Goal: Task Accomplishment & Management: Manage account settings

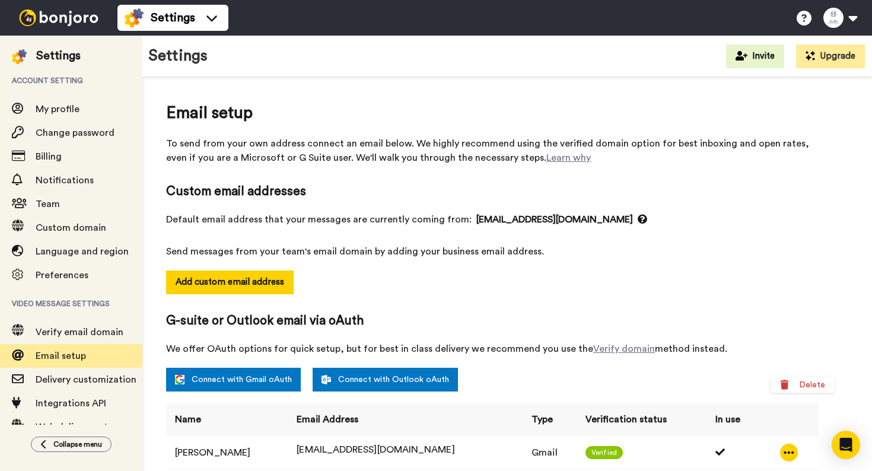
scroll to position [88, 0]
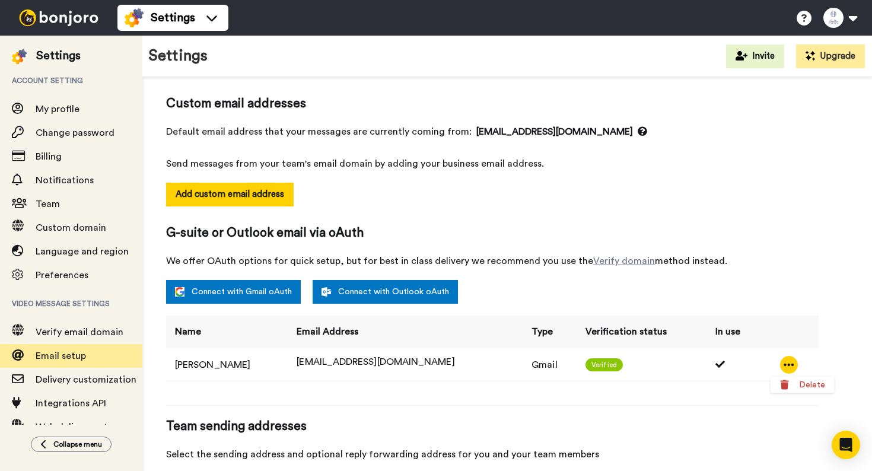
click at [36, 14] on img at bounding box center [58, 17] width 89 height 17
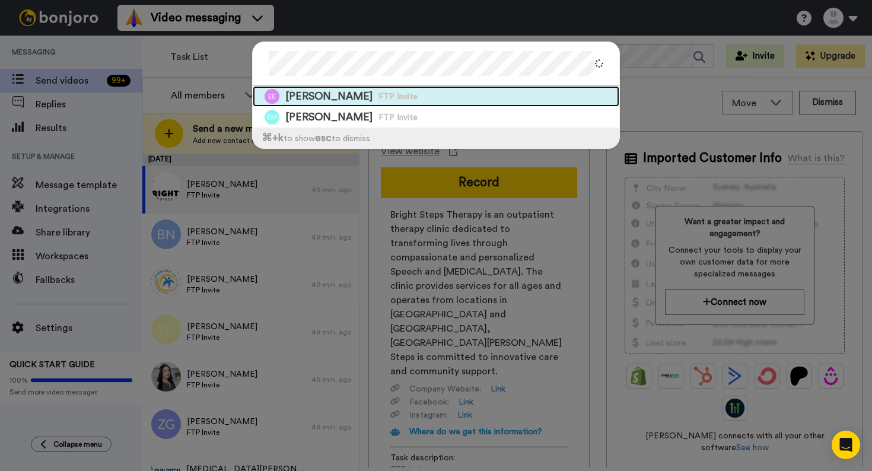
click at [478, 94] on div "Elise Evans FTP Invite" at bounding box center [436, 96] width 367 height 21
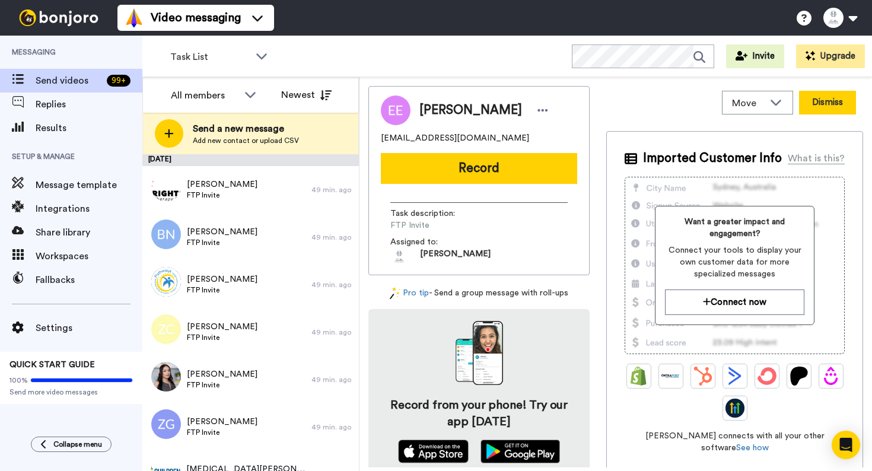
click at [822, 110] on button "Dismiss" at bounding box center [827, 103] width 57 height 24
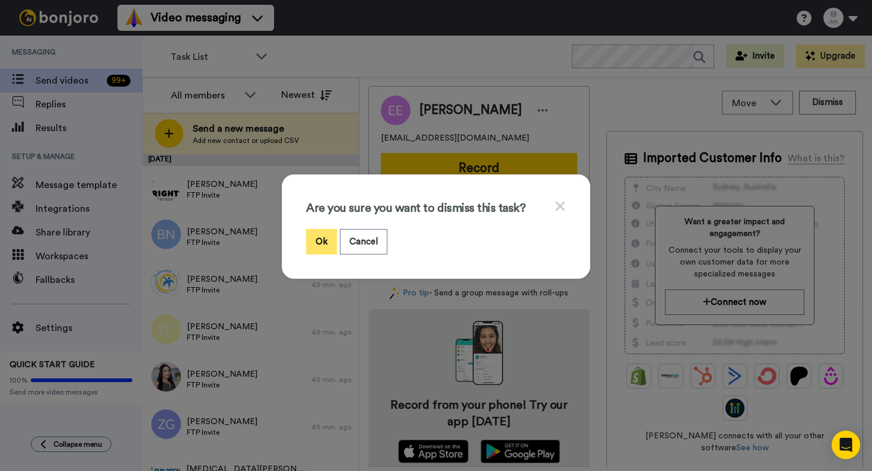
click at [315, 243] on button "Ok" at bounding box center [321, 242] width 31 height 26
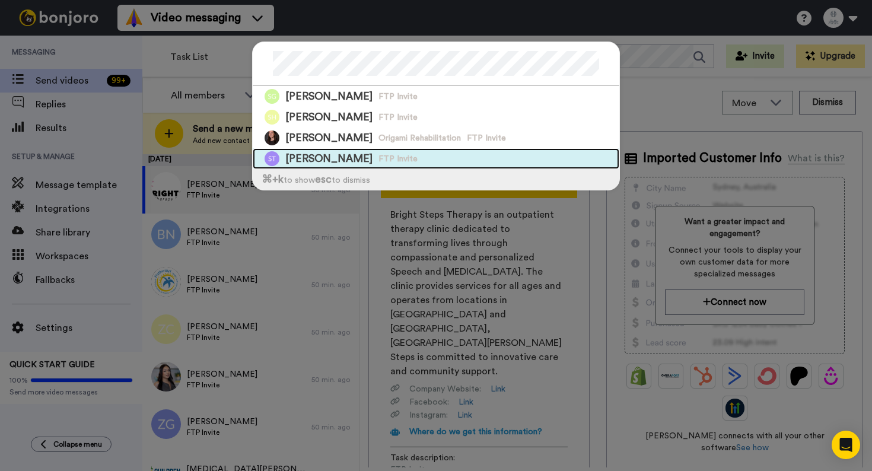
click at [408, 158] on div "Sarah Terry FTP Invite" at bounding box center [436, 158] width 367 height 21
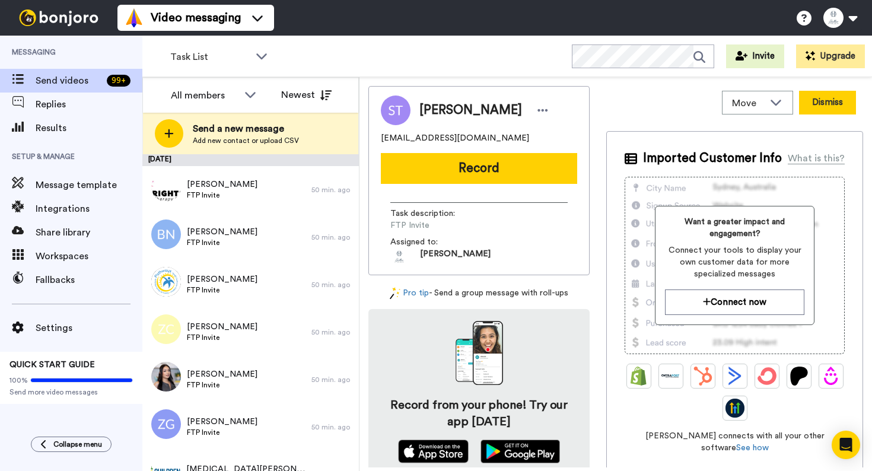
click at [830, 110] on button "Dismiss" at bounding box center [827, 103] width 57 height 24
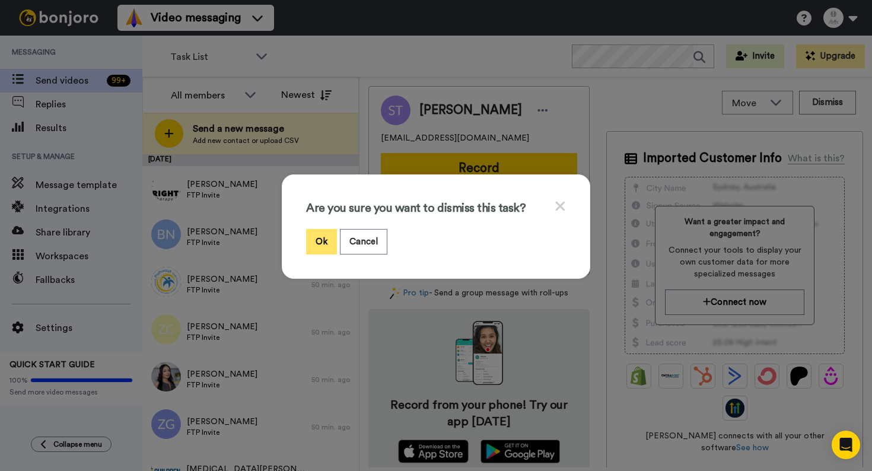
click at [316, 245] on button "Ok" at bounding box center [321, 242] width 31 height 26
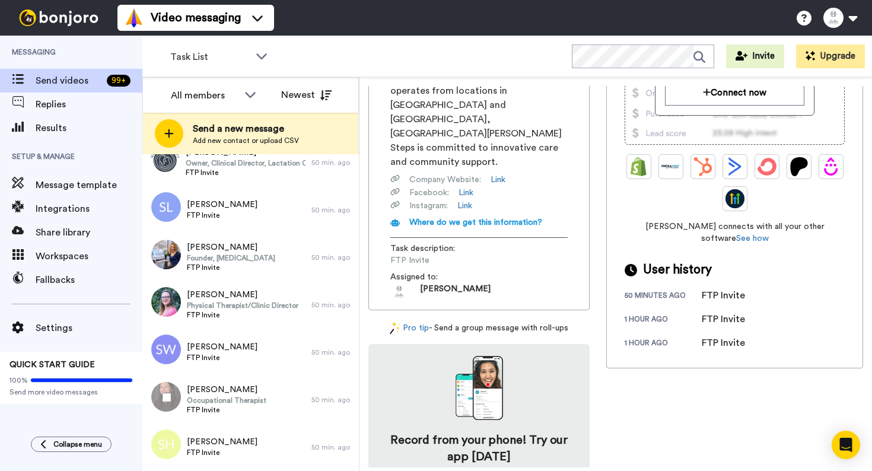
scroll to position [883, 0]
click at [320, 383] on div "Sarah Miller Occupational Therapist FTP Invite 50 min. ago" at bounding box center [250, 398] width 217 height 47
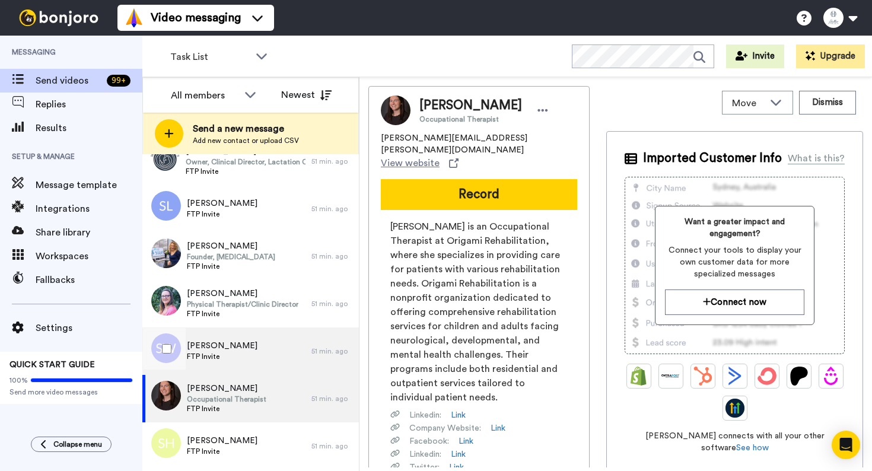
click at [301, 331] on div "Sheila Wheeler FTP Invite" at bounding box center [226, 351] width 169 height 47
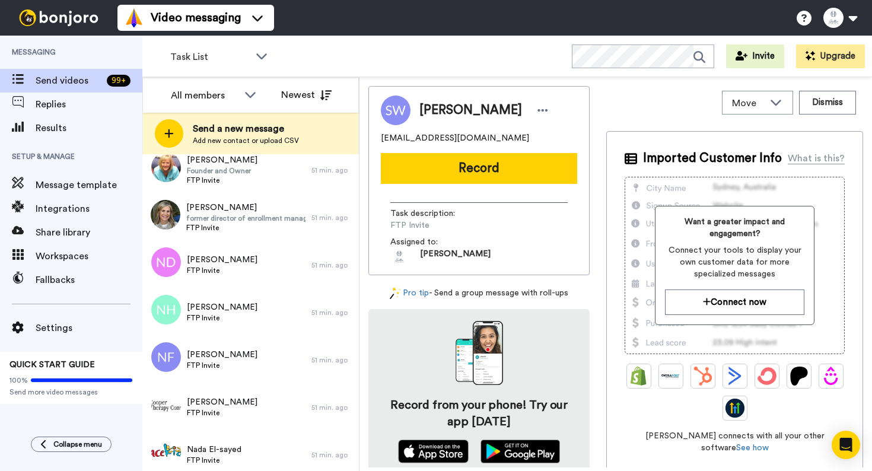
scroll to position [1498, 0]
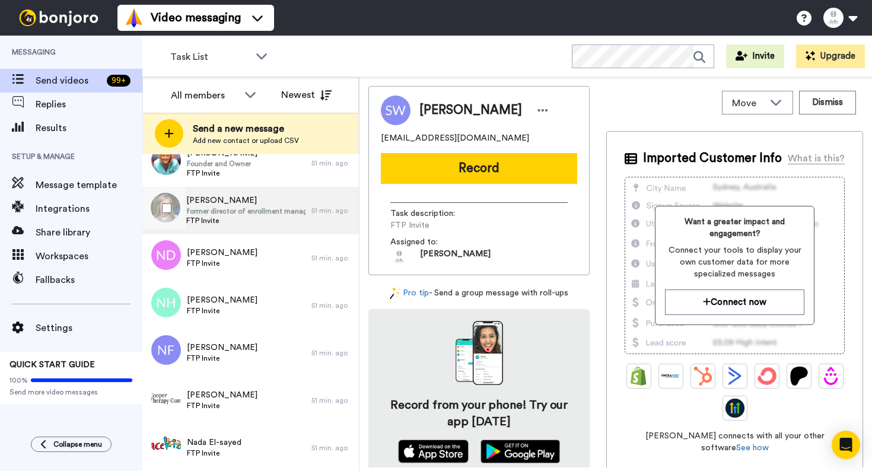
click at [290, 214] on span "former director of enrollment management" at bounding box center [245, 210] width 119 height 9
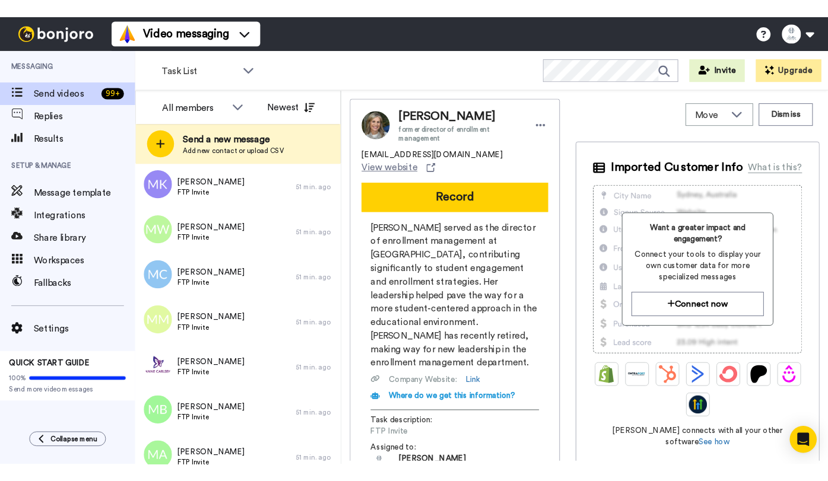
scroll to position [2068, 0]
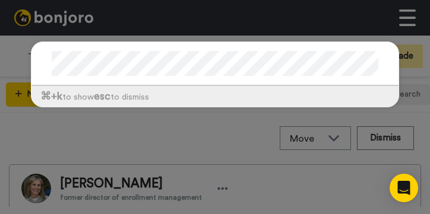
click at [154, 77] on div at bounding box center [214, 64] width 367 height 44
click at [117, 78] on div at bounding box center [214, 64] width 367 height 44
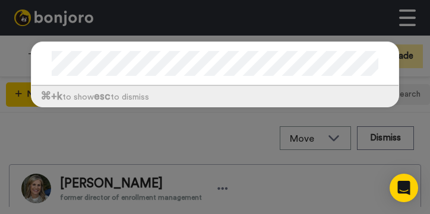
click at [117, 78] on div at bounding box center [214, 64] width 367 height 44
click at [154, 45] on div at bounding box center [214, 64] width 367 height 44
click at [103, 48] on div at bounding box center [214, 64] width 367 height 44
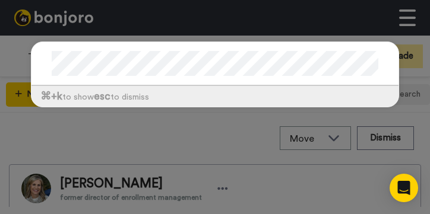
click at [103, 48] on div at bounding box center [214, 64] width 367 height 44
click at [123, 49] on div at bounding box center [214, 64] width 367 height 44
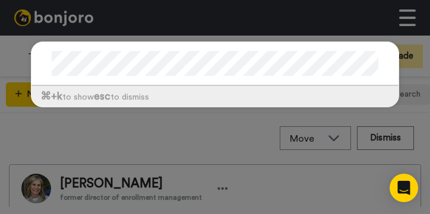
click at [107, 50] on div at bounding box center [214, 64] width 367 height 44
click at [161, 126] on div "⌘ +k to show esc to dismiss" at bounding box center [215, 80] width 392 height 101
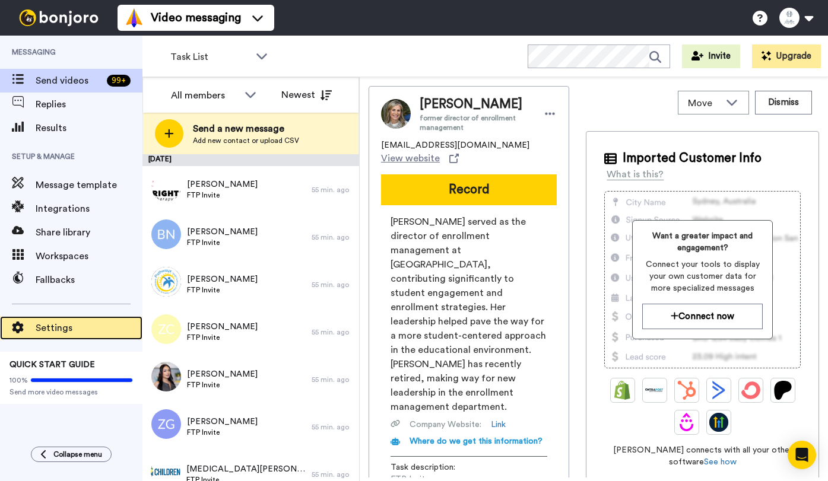
click at [69, 335] on span "Settings" at bounding box center [89, 328] width 107 height 14
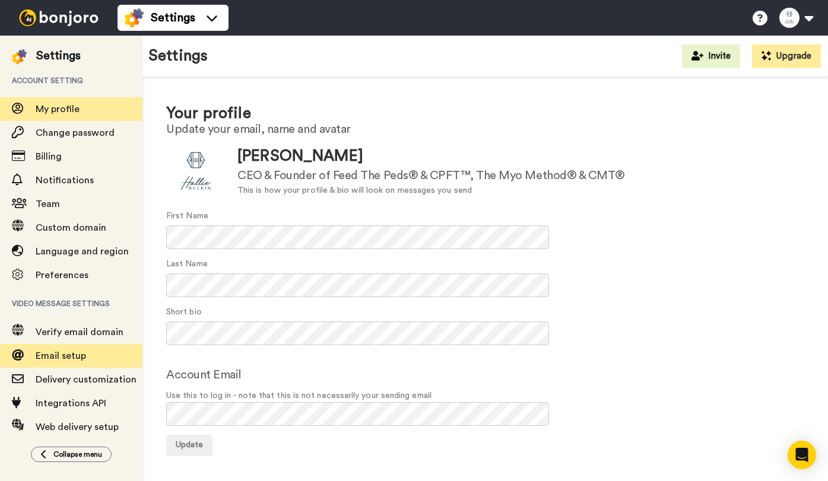
scroll to position [37, 0]
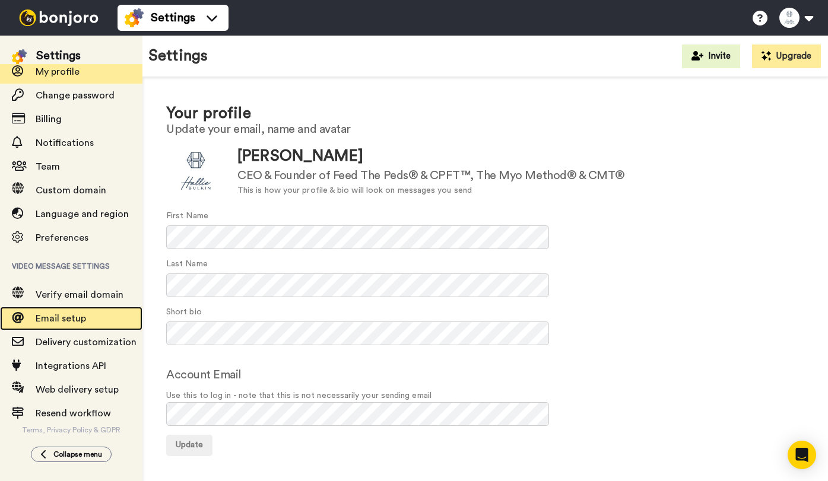
click at [71, 312] on span "Email setup" at bounding box center [89, 319] width 107 height 14
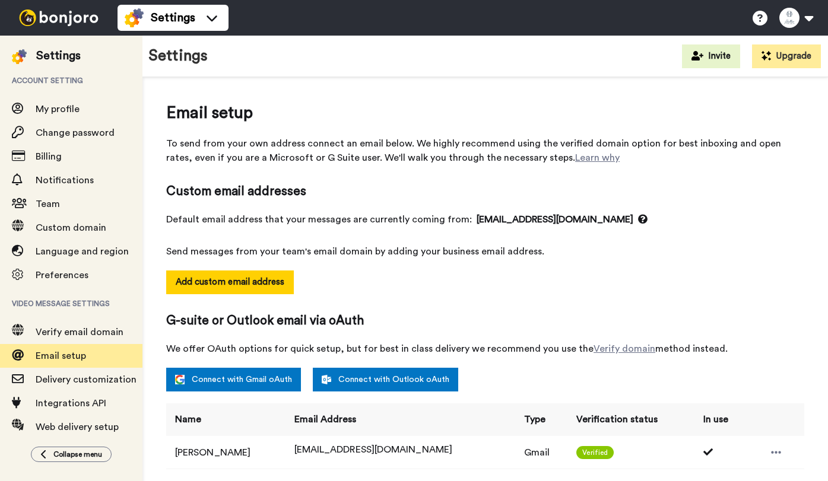
select select "164366"
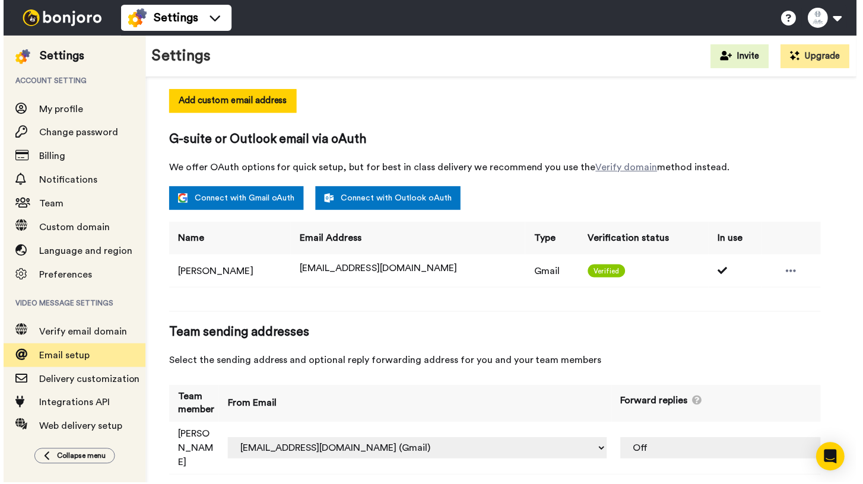
scroll to position [178, 0]
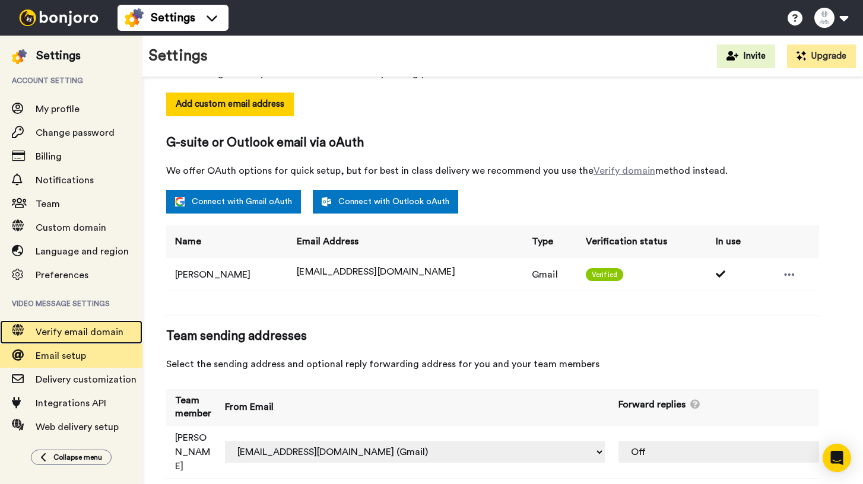
click at [87, 334] on span "Verify email domain" at bounding box center [80, 332] width 88 height 9
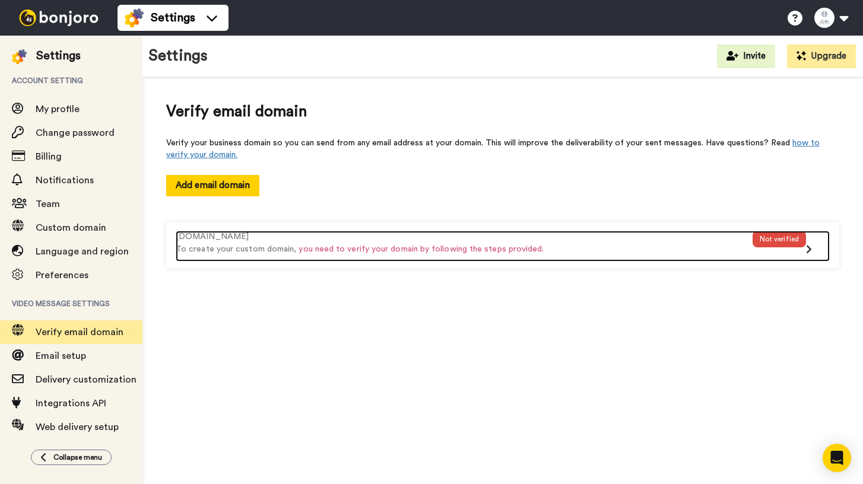
click at [797, 249] on div "Not verified" at bounding box center [778, 246] width 53 height 31
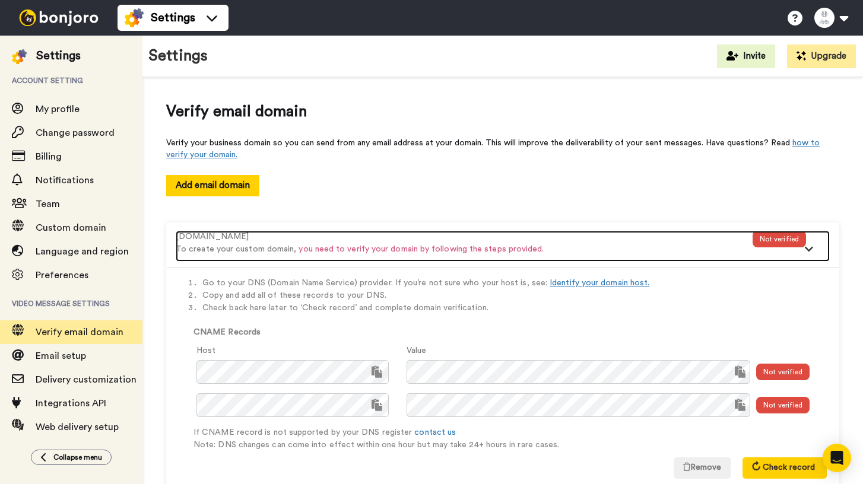
scroll to position [31, 0]
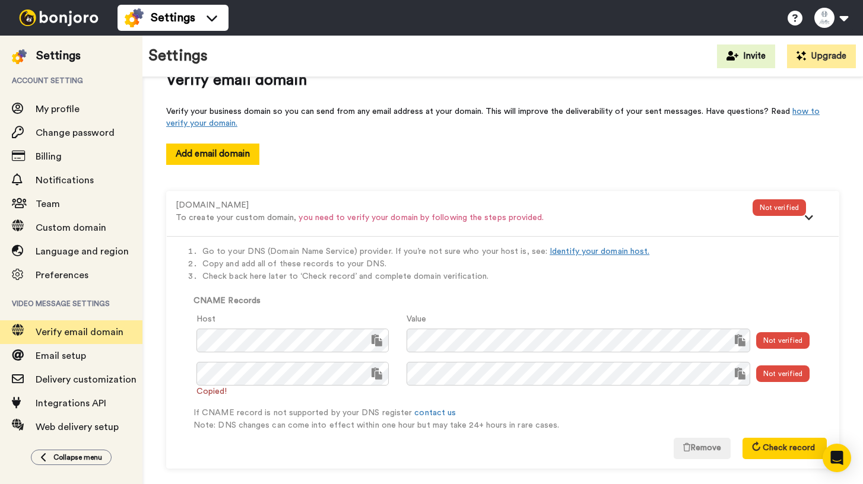
click at [800, 371] on div "Not verified" at bounding box center [782, 374] width 53 height 17
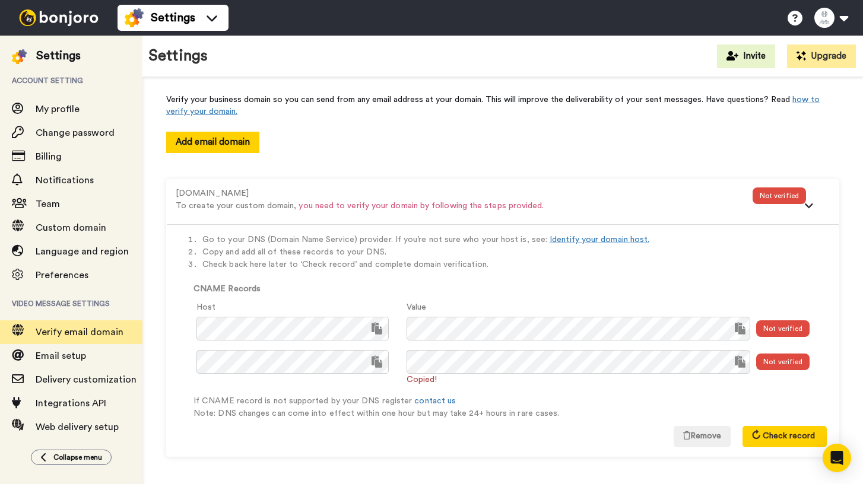
click at [767, 446] on div "Go to your DNS (Domain Name Service) provider. If you’re not sure who your host…" at bounding box center [503, 340] width 672 height 232
click at [767, 438] on span "Check record" at bounding box center [788, 436] width 52 height 8
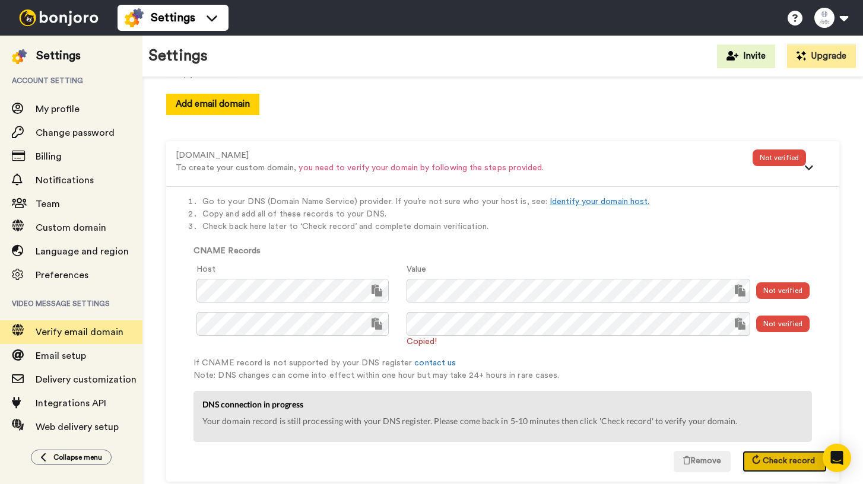
scroll to position [107, 0]
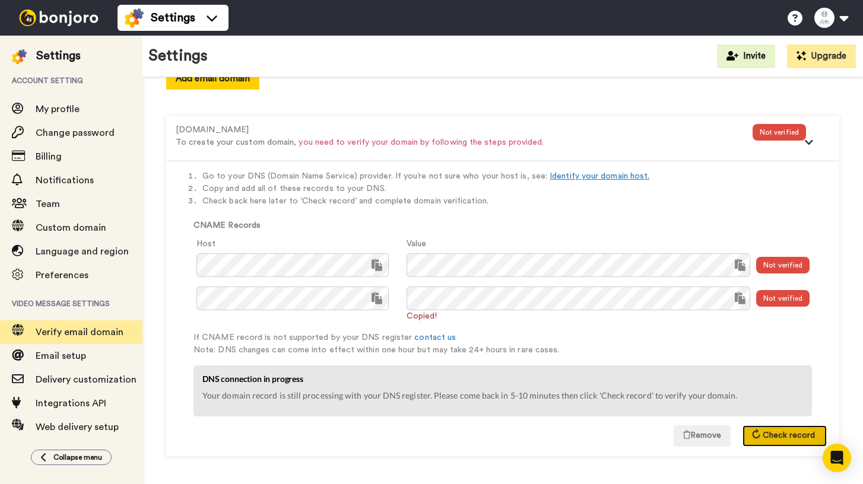
click at [781, 431] on span "Check record" at bounding box center [788, 435] width 52 height 8
click at [793, 434] on span "Check record" at bounding box center [788, 435] width 52 height 8
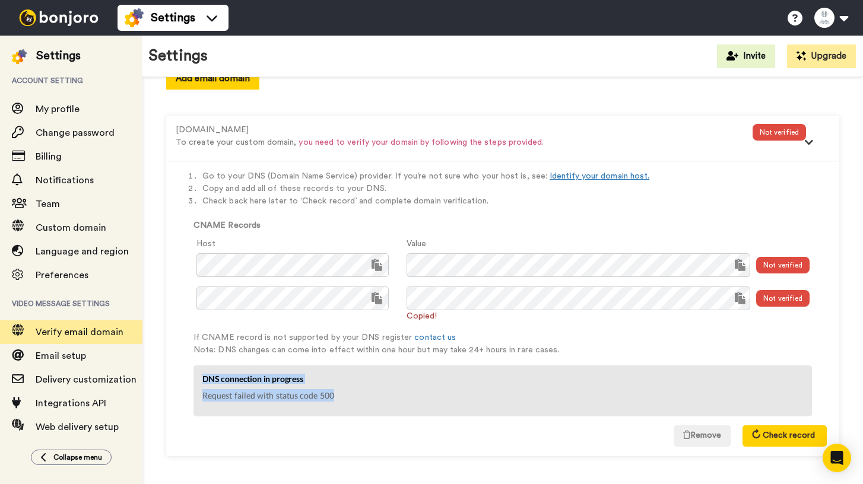
drag, startPoint x: 345, startPoint y: 398, endPoint x: 199, endPoint y: 377, distance: 147.4
click at [199, 377] on div "DNS connection in progress Request failed with status code 500" at bounding box center [502, 391] width 618 height 51
copy div "DNS connection in progress Request failed with status code 500"
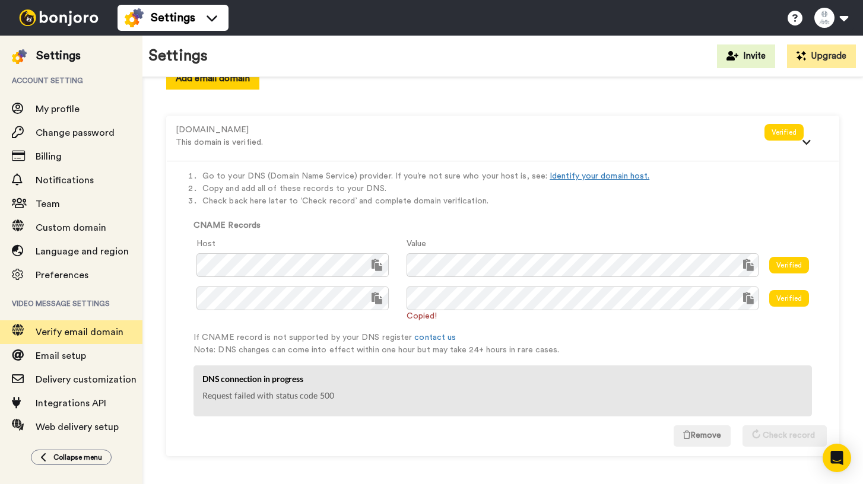
click at [781, 338] on div "If CNAME record is not supported by your DNS register contact us" at bounding box center [503, 298] width 648 height 91
click at [704, 331] on div "If CNAME record is not supported by your DNS register contact us" at bounding box center [503, 298] width 648 height 91
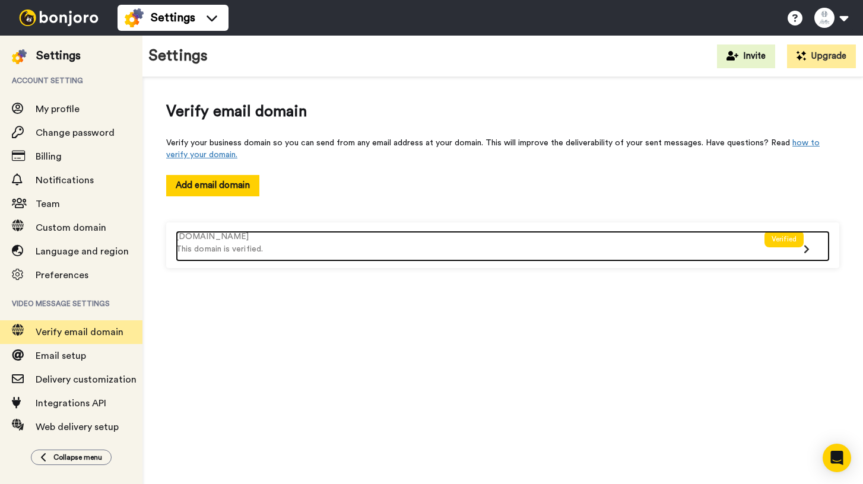
click at [781, 250] on div "Verified" at bounding box center [784, 246] width 40 height 31
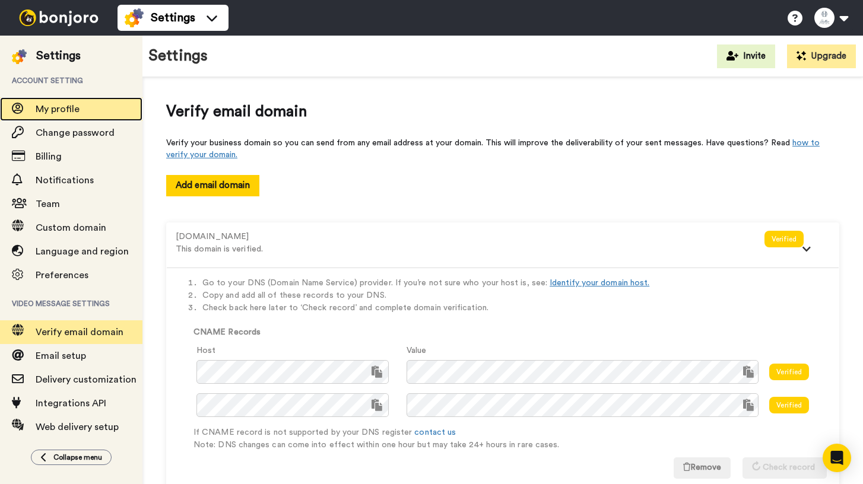
click at [57, 106] on span "My profile" at bounding box center [58, 108] width 44 height 9
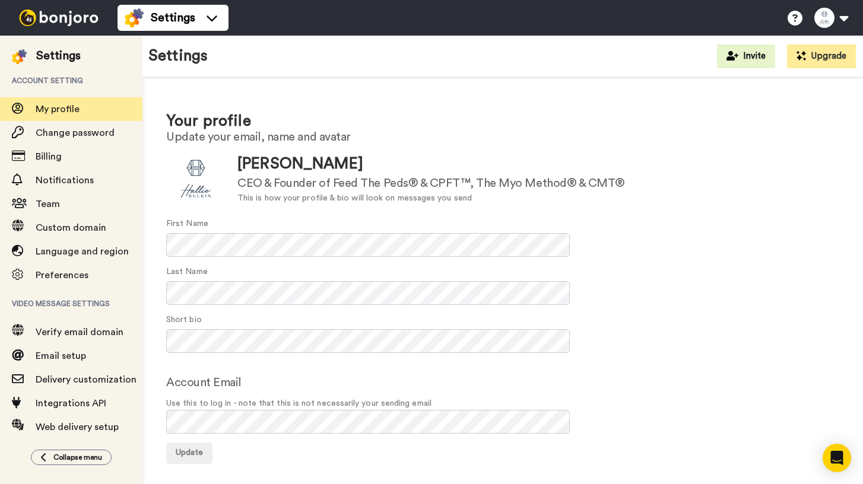
click at [48, 18] on img at bounding box center [58, 17] width 89 height 17
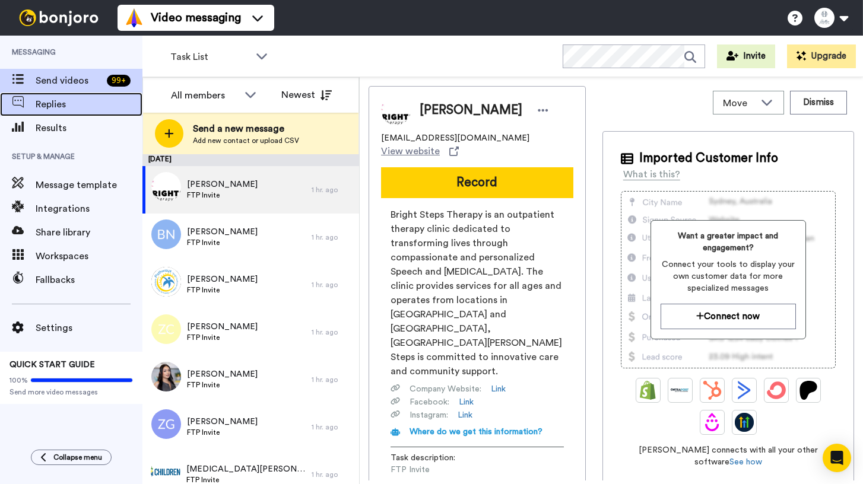
click at [59, 109] on span "Replies" at bounding box center [89, 104] width 107 height 14
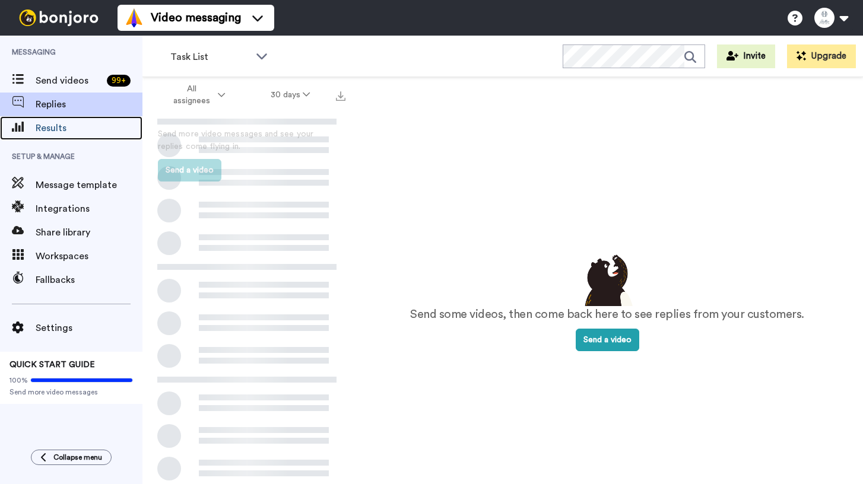
click at [55, 131] on span "Results" at bounding box center [89, 128] width 107 height 14
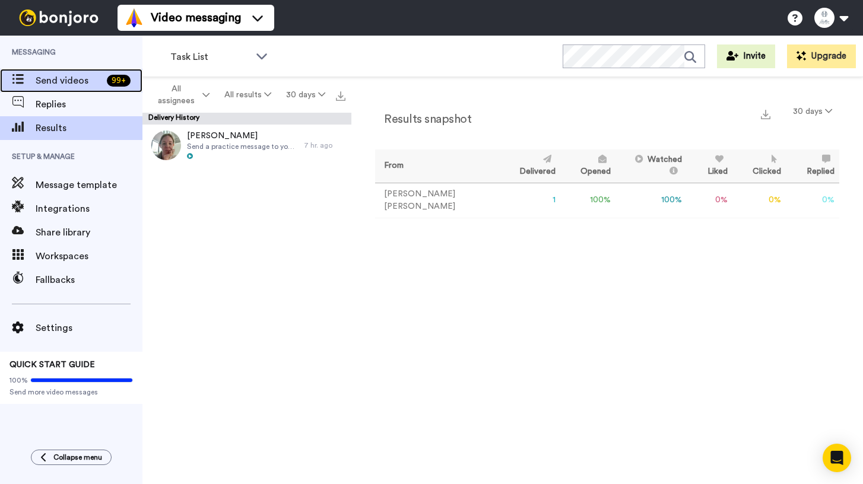
click at [58, 82] on span "Send videos" at bounding box center [69, 81] width 66 height 14
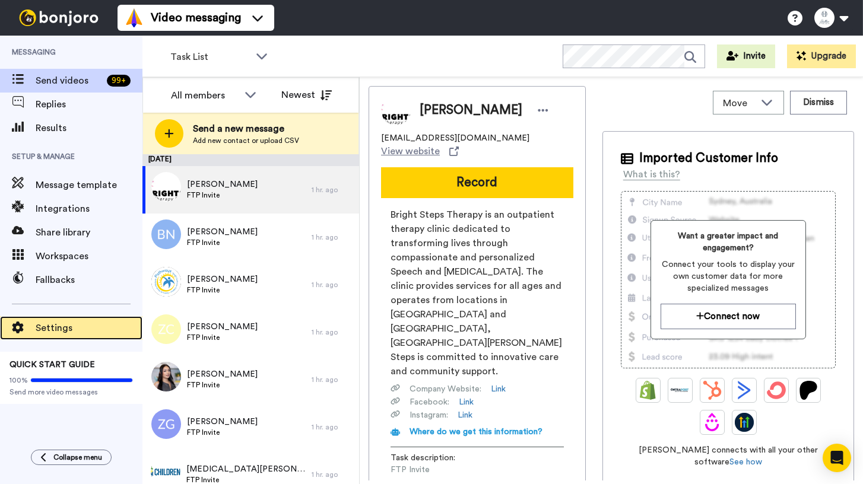
click at [50, 339] on div "Settings" at bounding box center [71, 328] width 142 height 24
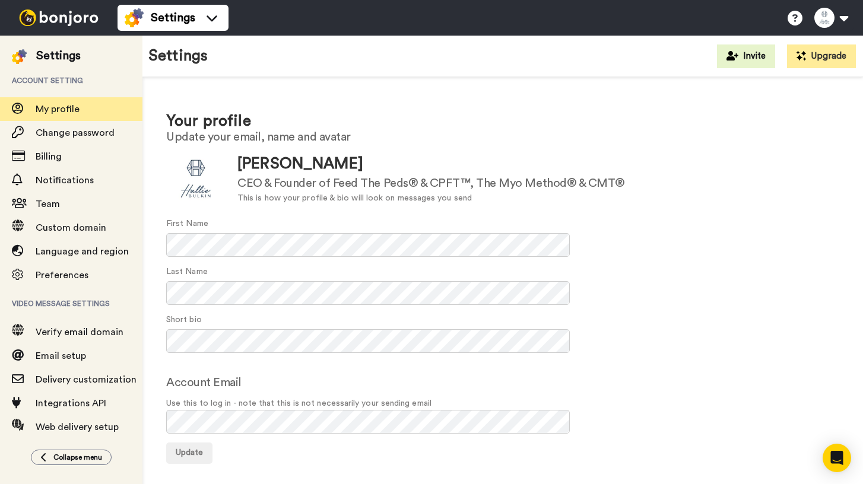
scroll to position [5, 0]
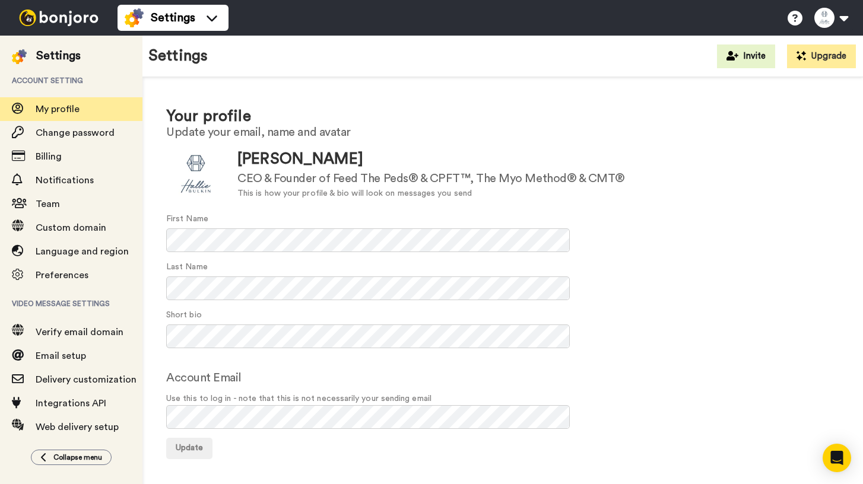
click at [60, 11] on img at bounding box center [58, 17] width 89 height 17
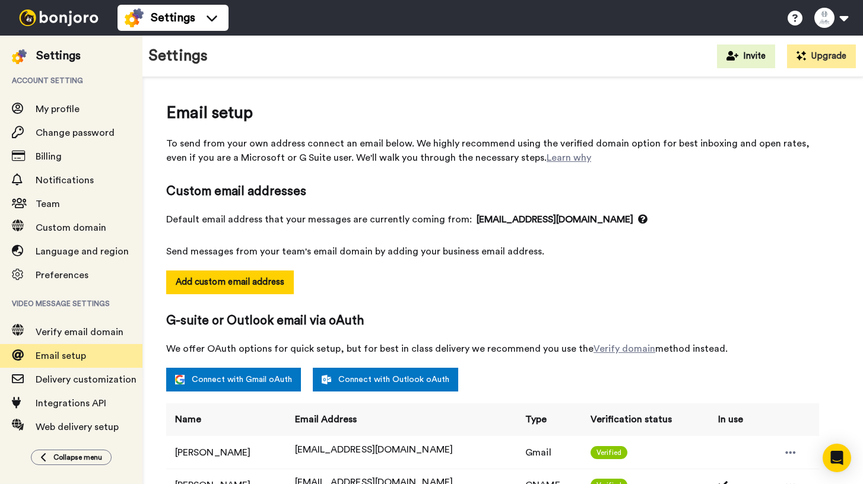
select select "164366"
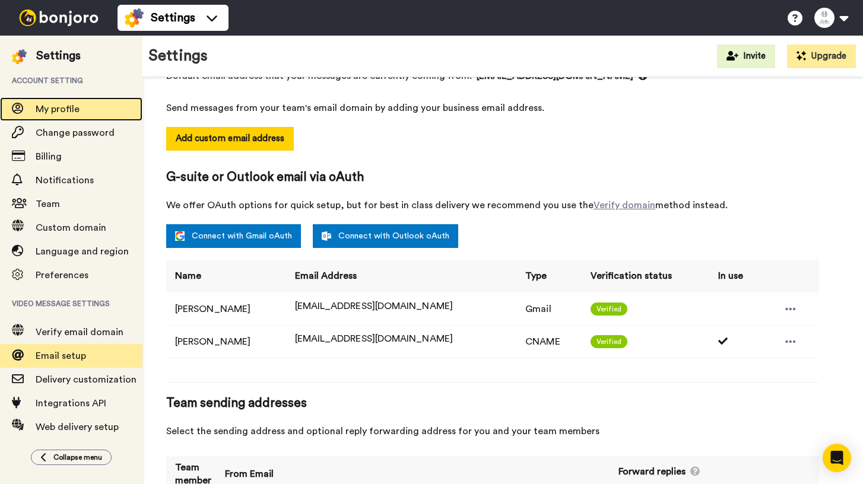
click at [64, 107] on span "My profile" at bounding box center [58, 108] width 44 height 9
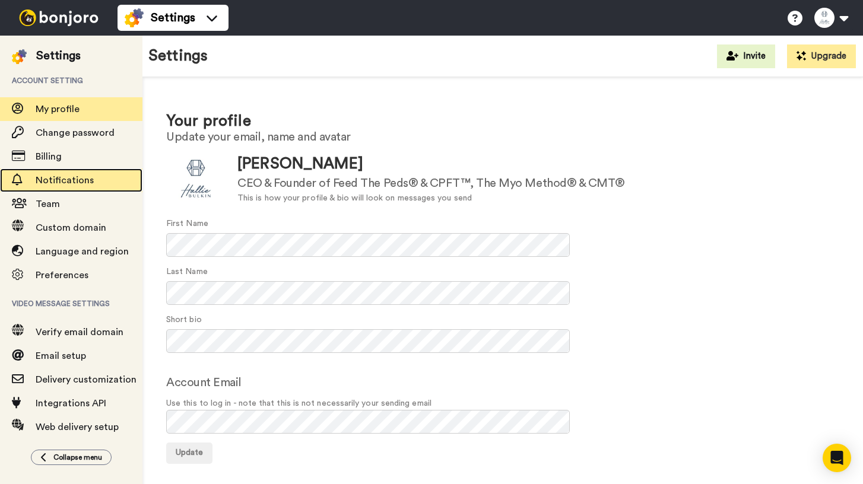
click at [57, 182] on span "Notifications" at bounding box center [65, 180] width 58 height 9
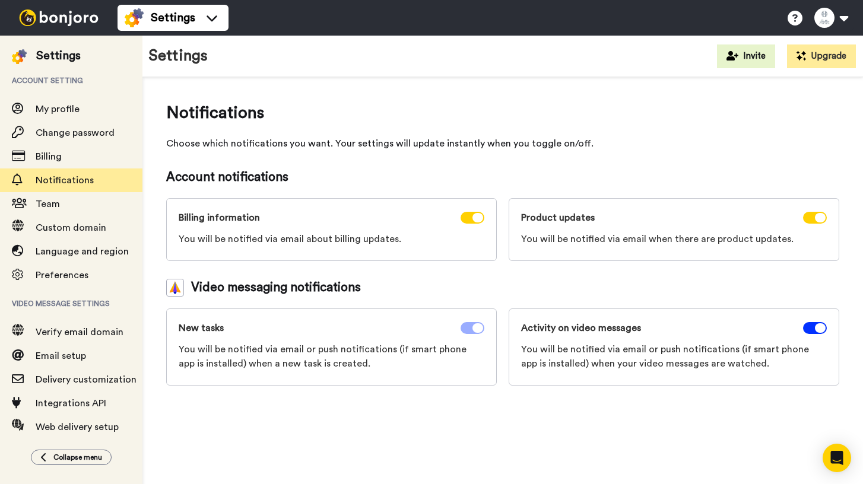
click at [467, 328] on span at bounding box center [472, 328] width 24 height 12
click at [803, 331] on span at bounding box center [815, 328] width 24 height 12
